Goal: Task Accomplishment & Management: Manage account settings

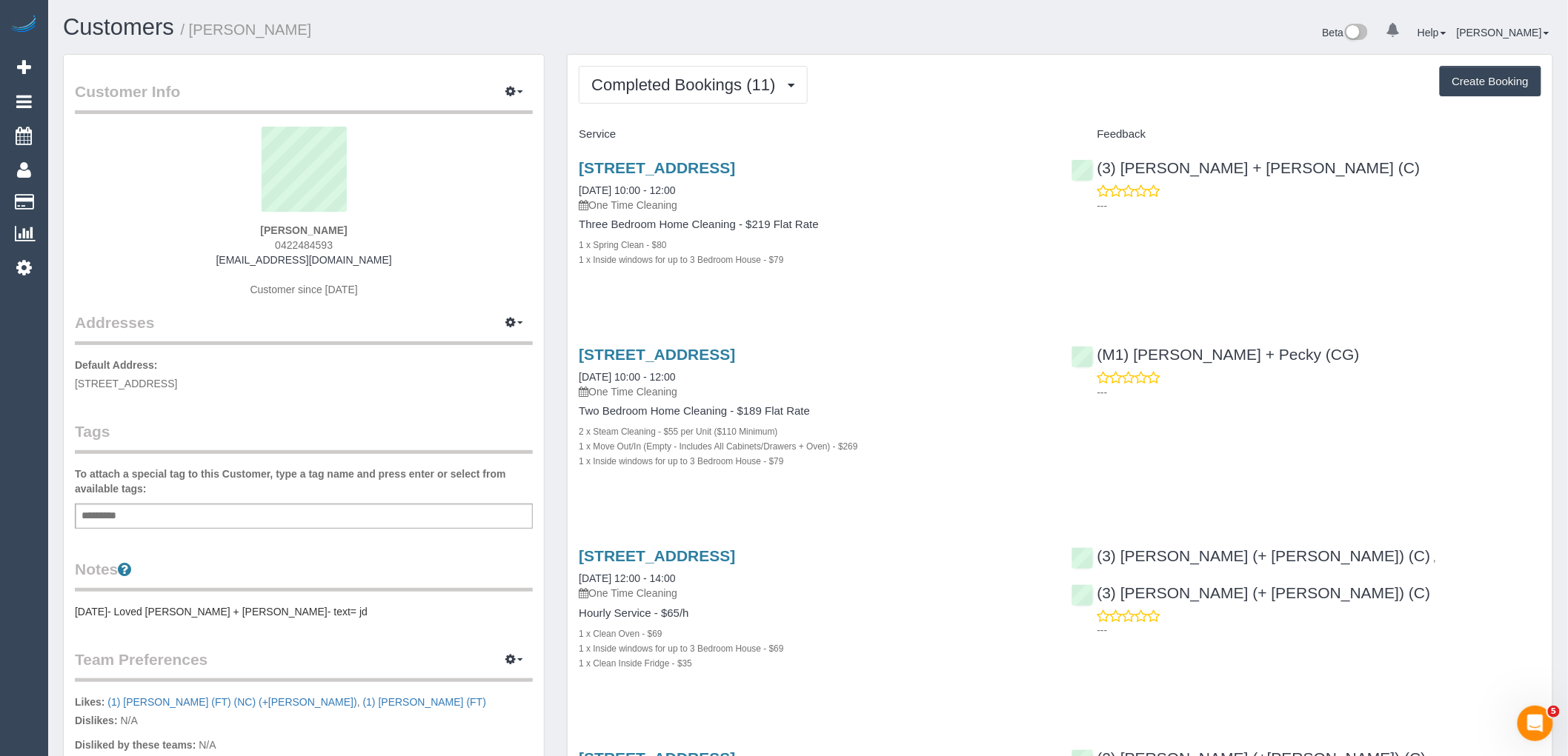
click at [312, 511] on div "Add a tag" at bounding box center [304, 516] width 458 height 25
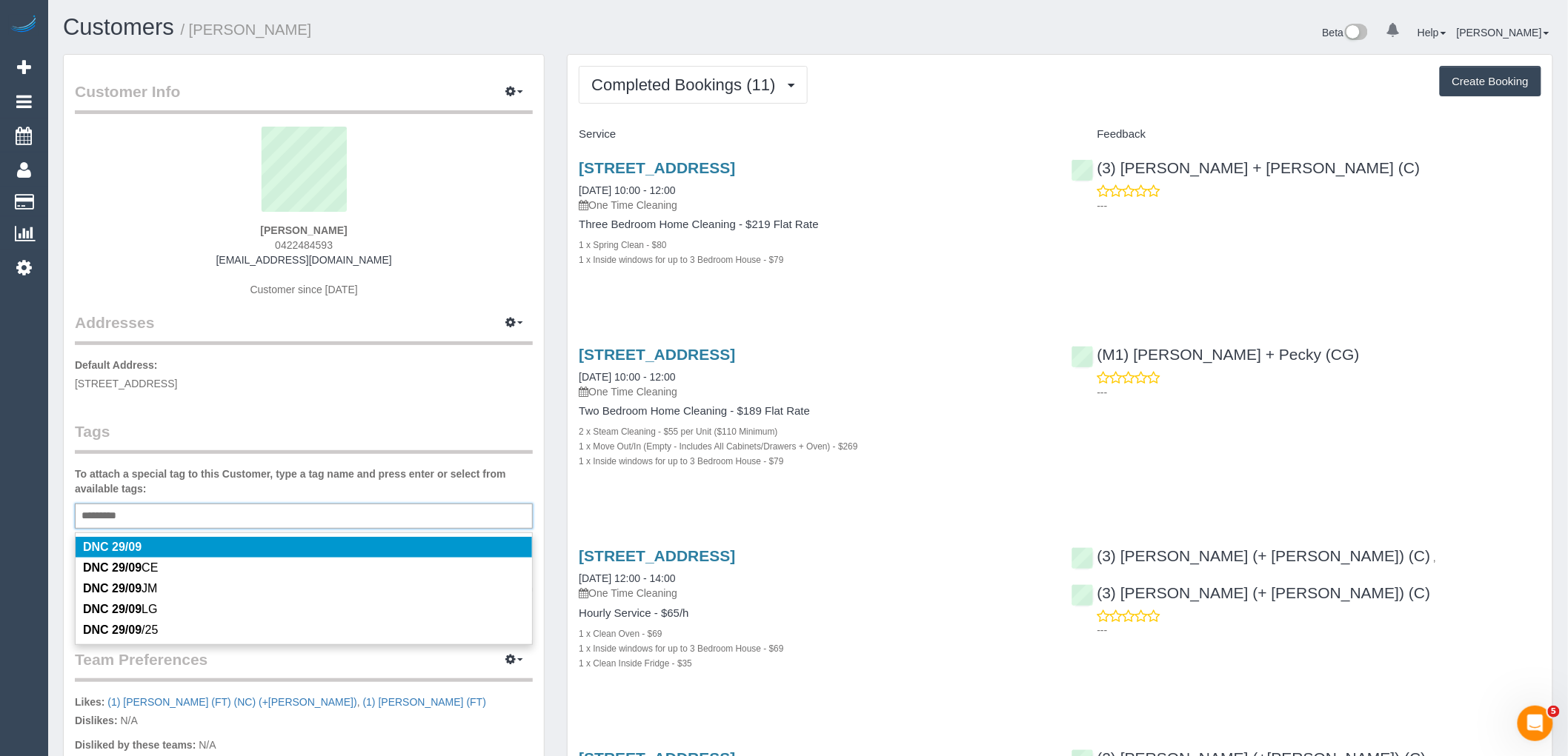
type input "*********"
click at [373, 446] on legend "Tags" at bounding box center [304, 438] width 458 height 33
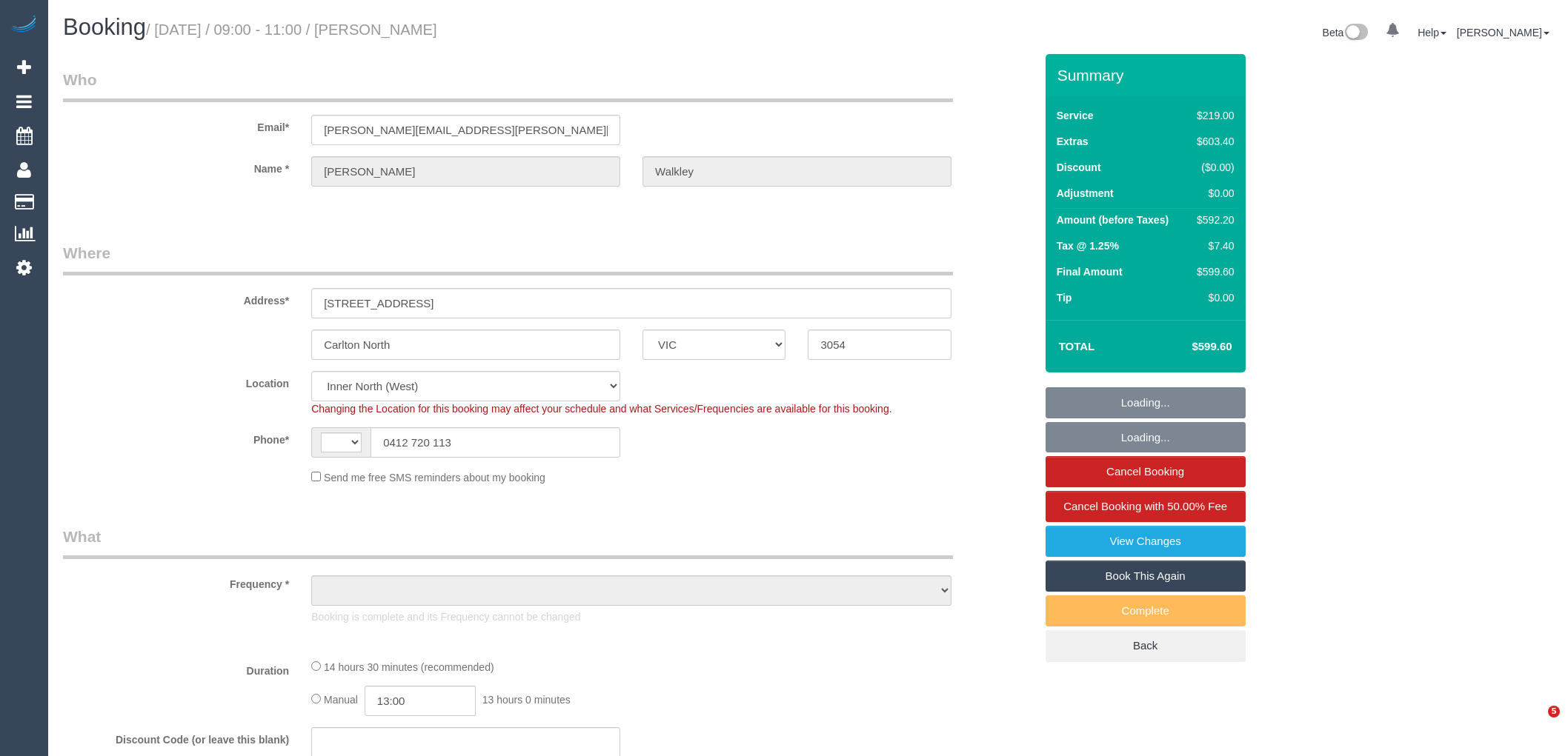
select select "VIC"
select select "string:AU"
select select "object:680"
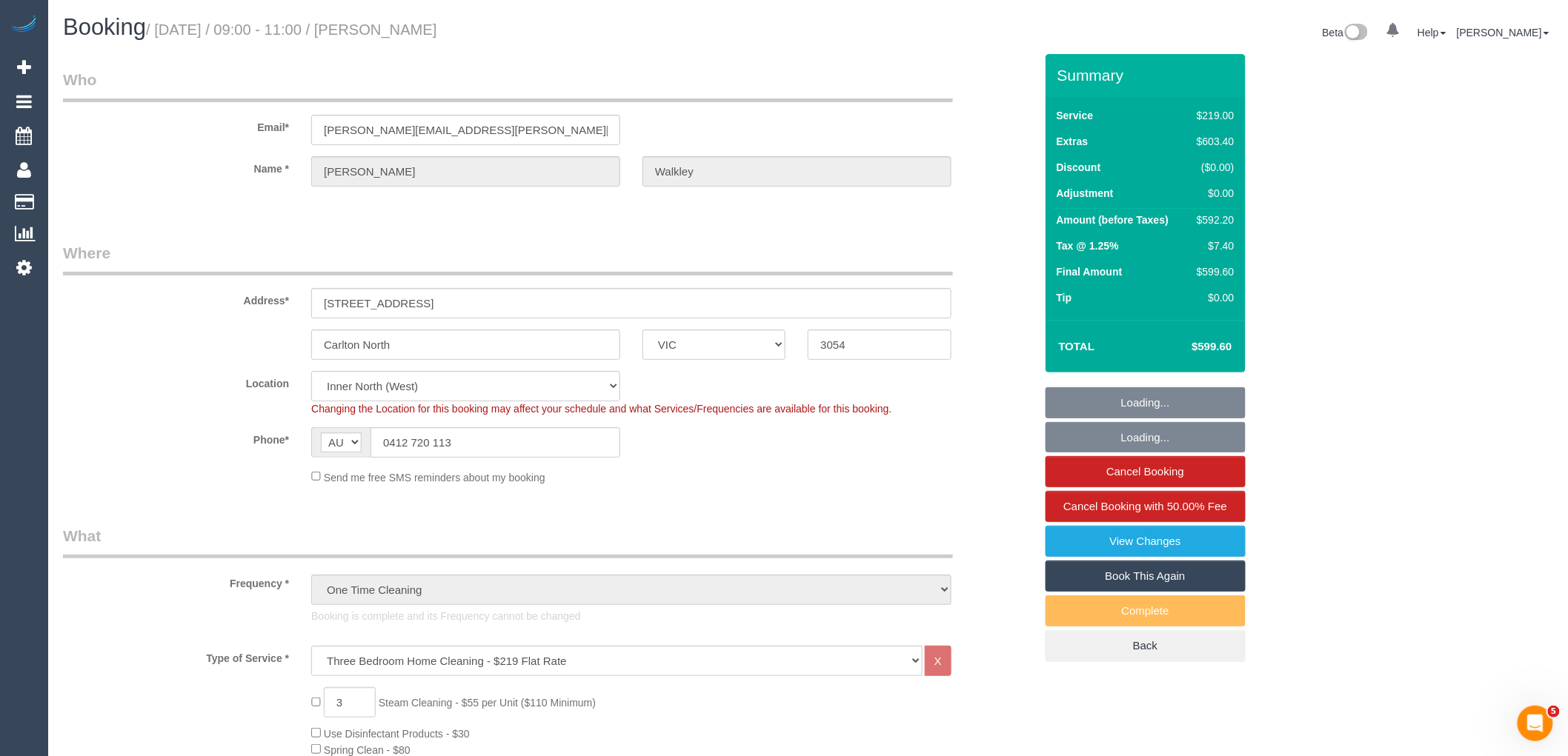
select select "number:28"
select select "number:14"
select select "number:19"
select select "number:25"
select select "number:13"
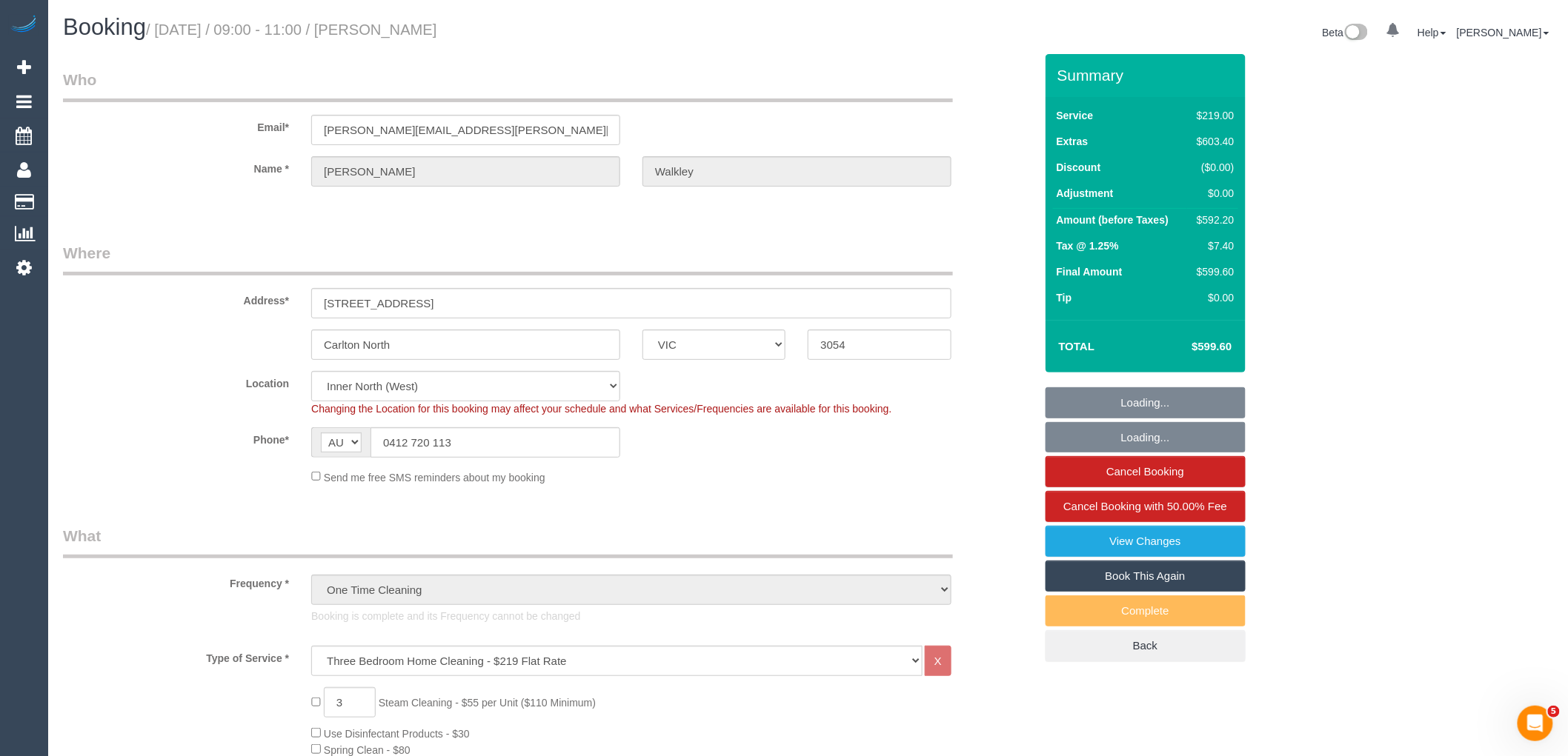
select select "object:1724"
select select "spot1"
